Goal: Task Accomplishment & Management: Manage account settings

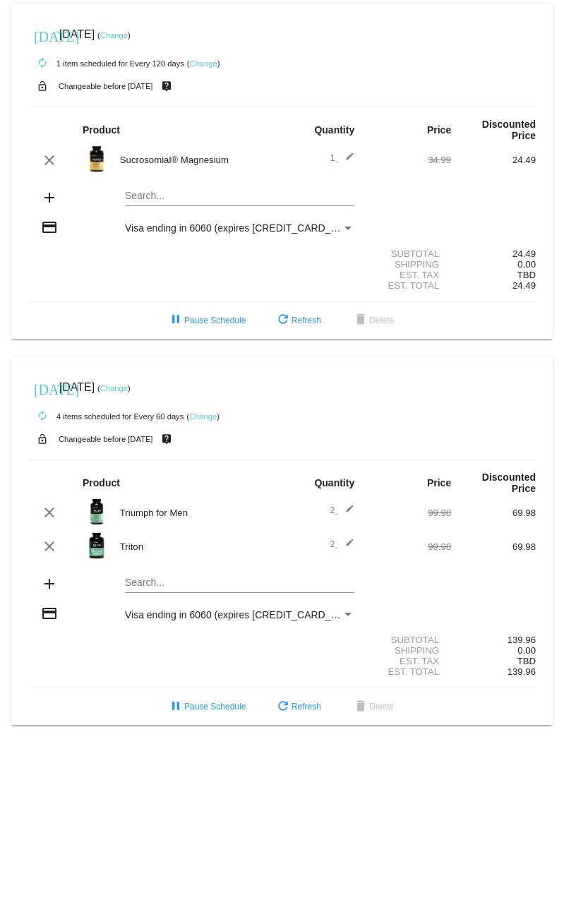
click at [128, 384] on link "Change" at bounding box center [114, 388] width 28 height 8
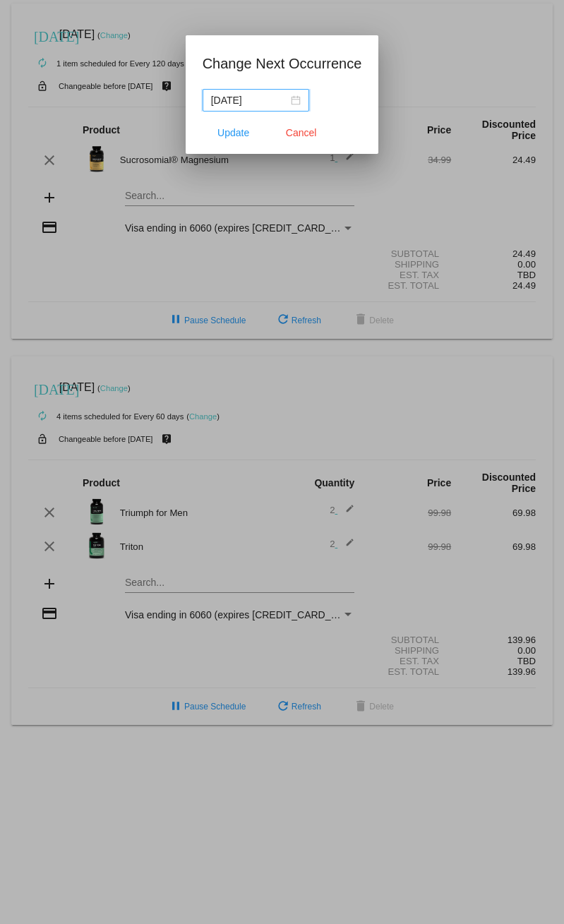
click at [292, 100] on div "[DATE]" at bounding box center [256, 100] width 90 height 16
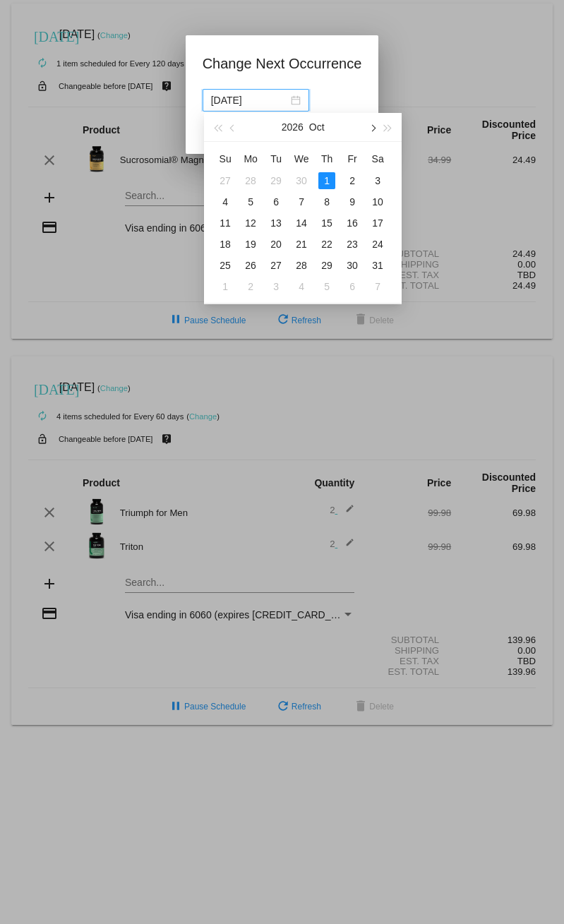
click at [369, 126] on button "button" at bounding box center [372, 127] width 16 height 28
click at [225, 184] on div "1" at bounding box center [225, 180] width 17 height 17
type input "[DATE]"
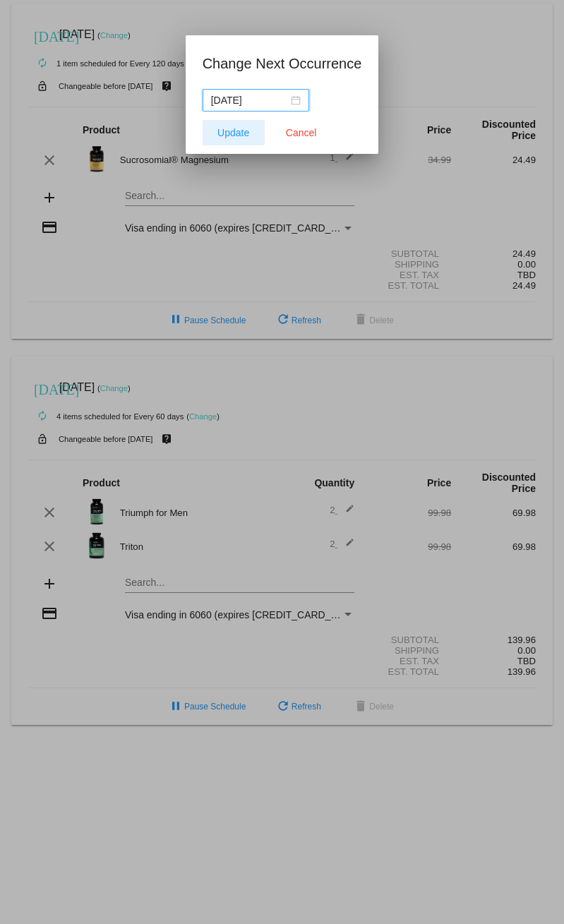
click at [240, 128] on span "Update" at bounding box center [233, 132] width 32 height 11
